Goal: Task Accomplishment & Management: Manage account settings

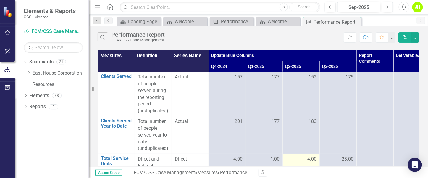
scroll to position [44, 0]
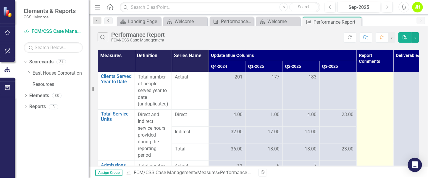
click at [367, 116] on td at bounding box center [375, 181] width 37 height 307
click at [369, 115] on td at bounding box center [375, 181] width 37 height 307
click at [369, 114] on td at bounding box center [375, 181] width 37 height 307
click at [369, 113] on td at bounding box center [375, 181] width 37 height 307
click at [368, 112] on td at bounding box center [375, 181] width 37 height 307
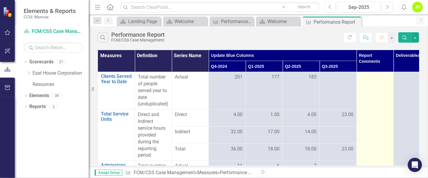
click at [369, 113] on td at bounding box center [375, 181] width 37 height 307
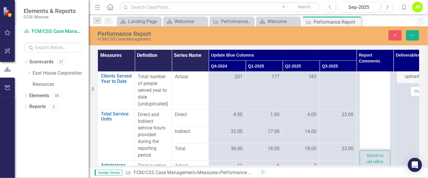
scroll to position [0, 0]
click at [369, 117] on body "Rich Text Area. Press ALT-0 for help." at bounding box center [375, 89] width 30 height 89
click at [369, 155] on button "Switch to old editor" at bounding box center [375, 158] width 31 height 17
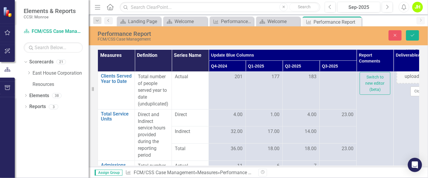
click at [369, 155] on td "Loading... One Moment Please Switch to new editor (beta)" at bounding box center [375, 180] width 37 height 307
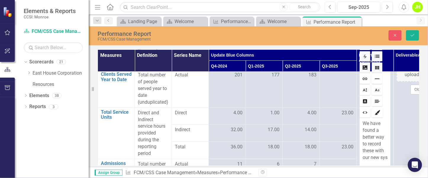
scroll to position [48, 0]
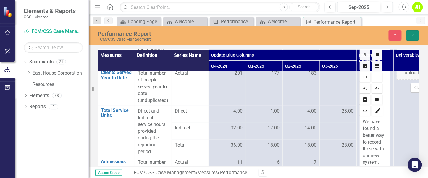
click at [413, 34] on icon "Save" at bounding box center [412, 35] width 5 height 4
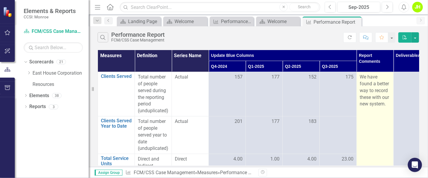
click at [387, 101] on p "We have found a better way to record these with our new system." at bounding box center [375, 91] width 31 height 34
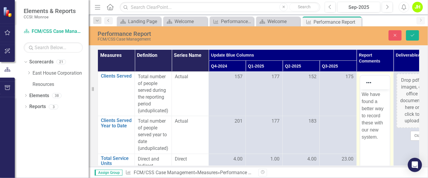
scroll to position [0, 0]
click at [388, 140] on p "We have found a better way to record these with our new system." at bounding box center [375, 116] width 27 height 50
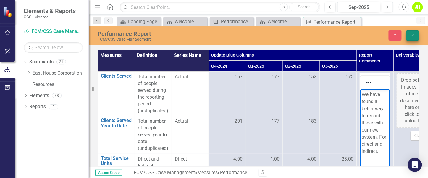
click at [417, 31] on button "Save" at bounding box center [412, 35] width 13 height 10
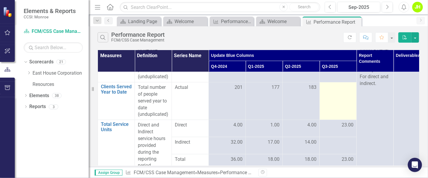
scroll to position [44, 0]
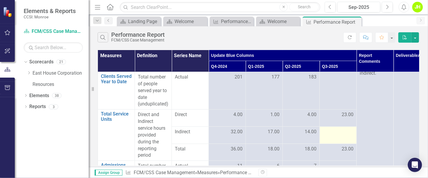
click at [340, 136] on td at bounding box center [338, 134] width 37 height 17
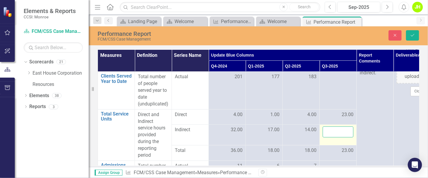
click at [340, 135] on input "number" at bounding box center [338, 131] width 31 height 11
type input "74"
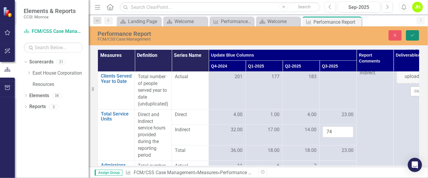
click at [410, 36] on button "Save" at bounding box center [412, 35] width 13 height 10
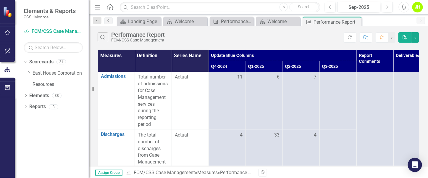
scroll to position [89, 0]
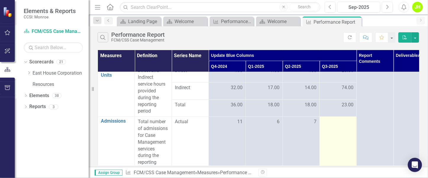
click at [349, 119] on div at bounding box center [338, 121] width 31 height 7
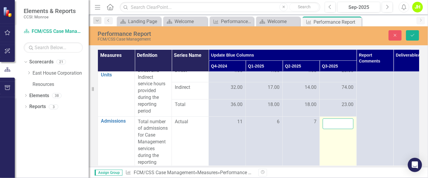
click at [348, 120] on input "number" at bounding box center [338, 123] width 31 height 11
click at [348, 120] on input "1" at bounding box center [338, 123] width 31 height 11
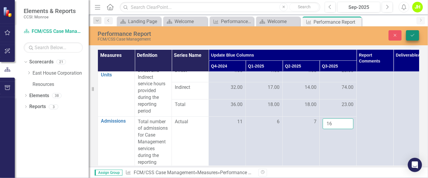
type input "16"
click at [414, 31] on button "Save" at bounding box center [412, 35] width 13 height 10
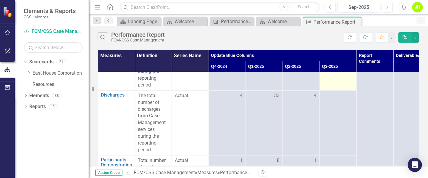
scroll to position [177, 0]
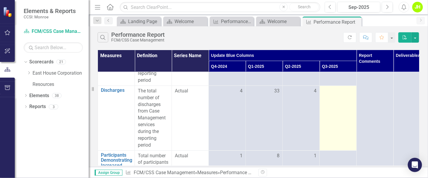
click at [335, 90] on div at bounding box center [338, 91] width 31 height 7
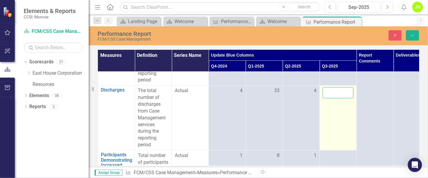
click at [335, 91] on input "number" at bounding box center [338, 92] width 31 height 11
click at [336, 91] on input "number" at bounding box center [338, 92] width 31 height 11
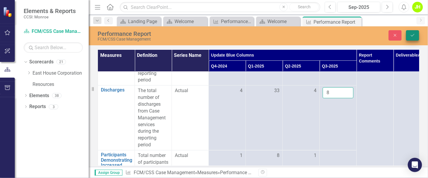
type input "8"
click at [413, 34] on icon "Save" at bounding box center [412, 35] width 5 height 4
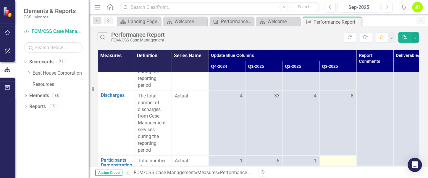
scroll to position [217, 0]
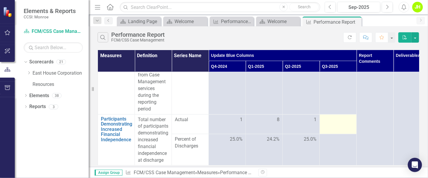
click at [350, 119] on div at bounding box center [338, 119] width 31 height 7
click at [340, 118] on div at bounding box center [338, 119] width 31 height 7
click at [341, 117] on div at bounding box center [338, 119] width 31 height 7
click at [341, 116] on div at bounding box center [338, 119] width 31 height 7
click at [342, 117] on div at bounding box center [338, 119] width 31 height 7
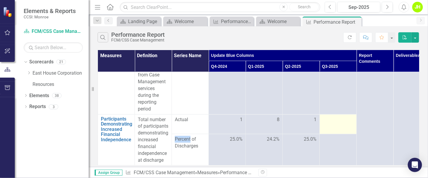
click at [342, 117] on div at bounding box center [338, 119] width 31 height 7
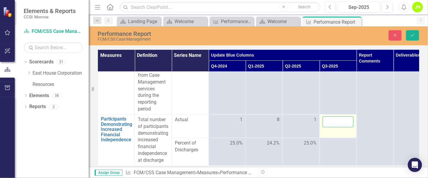
click at [344, 116] on input "number" at bounding box center [338, 121] width 31 height 11
click at [343, 116] on input "number" at bounding box center [338, 121] width 31 height 11
type input "0"
click at [412, 31] on button "Save" at bounding box center [412, 35] width 13 height 10
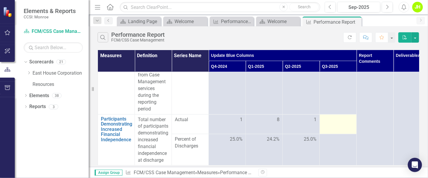
click at [340, 124] on td at bounding box center [338, 124] width 37 height 20
click at [340, 123] on td at bounding box center [338, 124] width 37 height 20
click at [339, 124] on td at bounding box center [338, 124] width 37 height 20
click at [342, 116] on div at bounding box center [338, 119] width 31 height 7
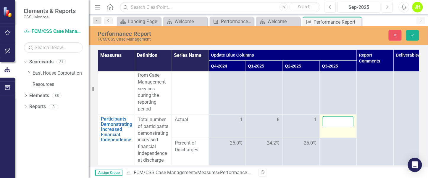
drag, startPoint x: 342, startPoint y: 115, endPoint x: 342, endPoint y: 120, distance: 4.8
click at [342, 120] on input "number" at bounding box center [338, 121] width 31 height 11
type input "0"
click at [416, 31] on button "Save" at bounding box center [412, 35] width 13 height 10
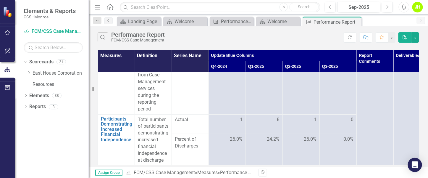
click at [353, 146] on td "0.0%" at bounding box center [338, 149] width 37 height 31
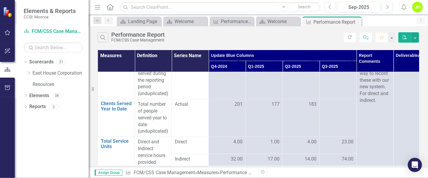
scroll to position [0, 0]
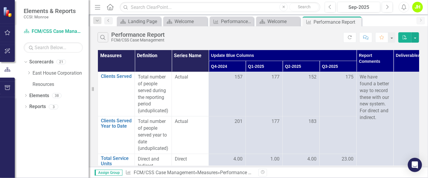
click at [194, 120] on span "Actual" at bounding box center [190, 121] width 31 height 7
